Goal: Ask a question

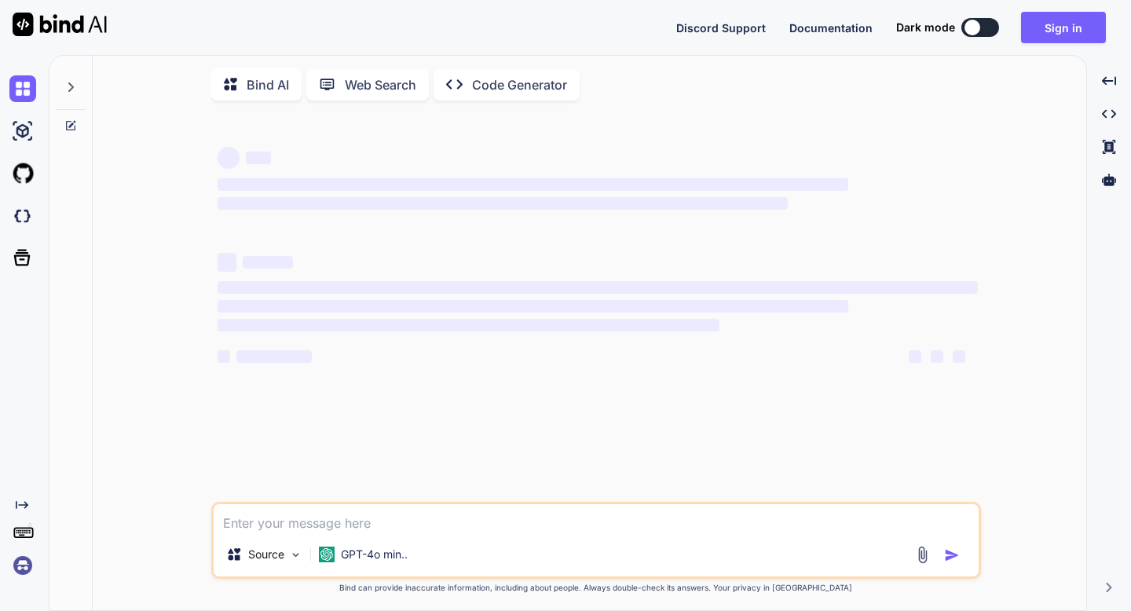
type textarea "x"
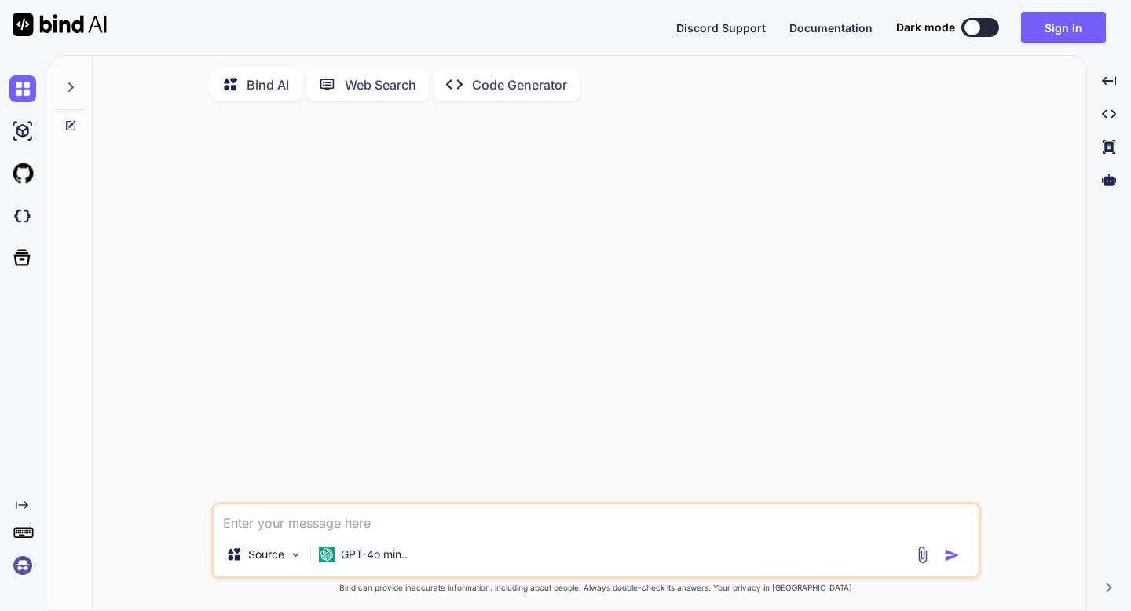
click at [232, 525] on textarea at bounding box center [596, 518] width 765 height 28
type textarea "J"
type textarea "x"
type textarea "Ju"
type textarea "x"
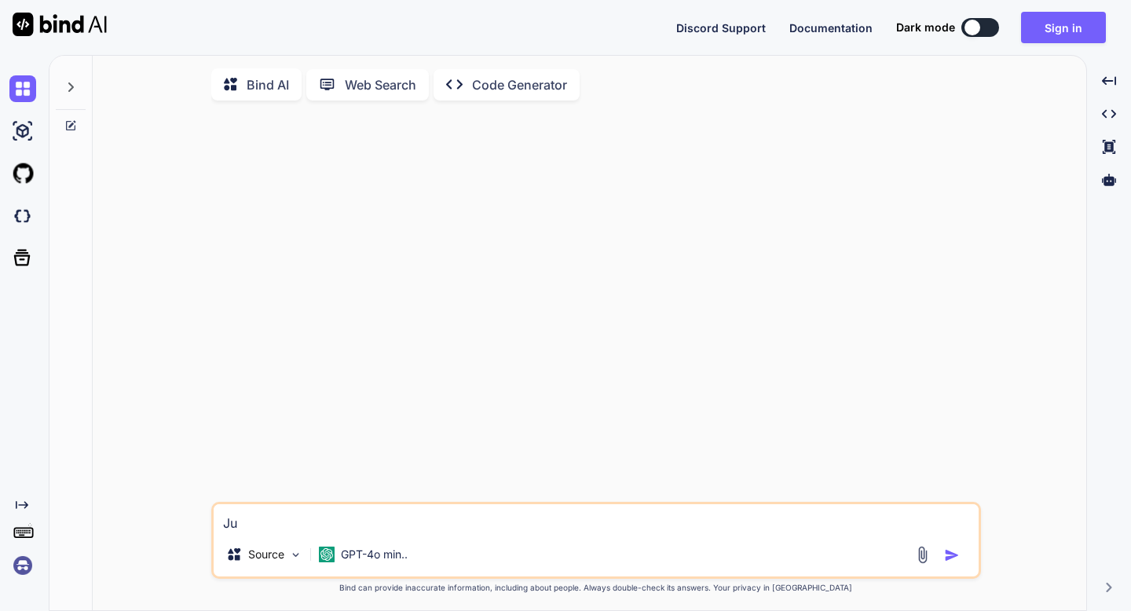
type textarea "Jum"
type textarea "x"
type textarea "Jump"
type textarea "x"
type textarea "Jump"
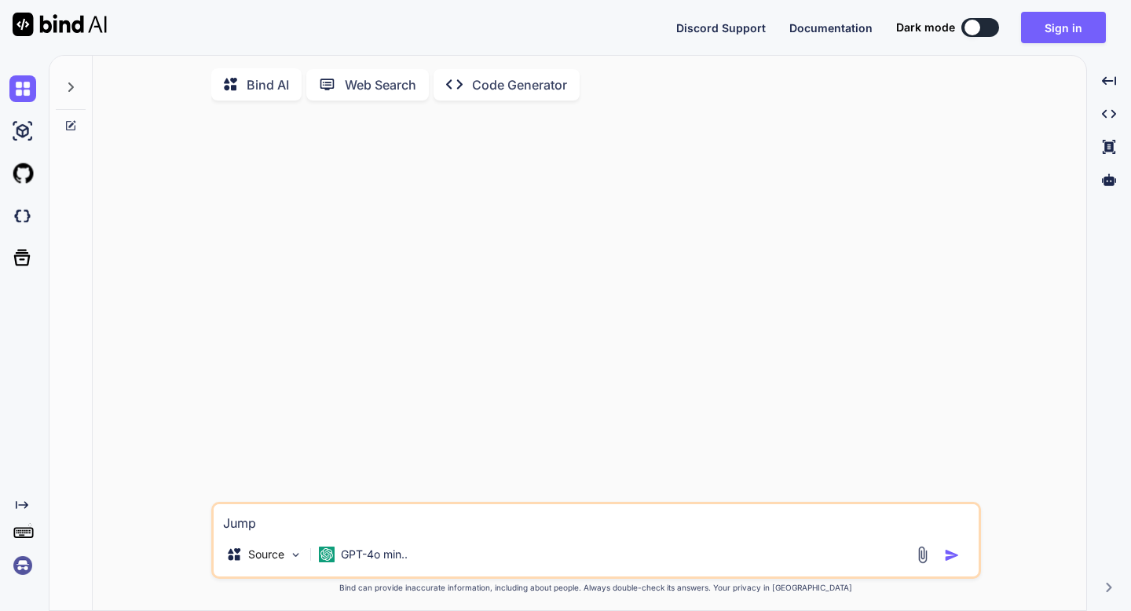
type textarea "x"
type textarea "Jump S"
type textarea "x"
type textarea "Jump So"
type textarea "x"
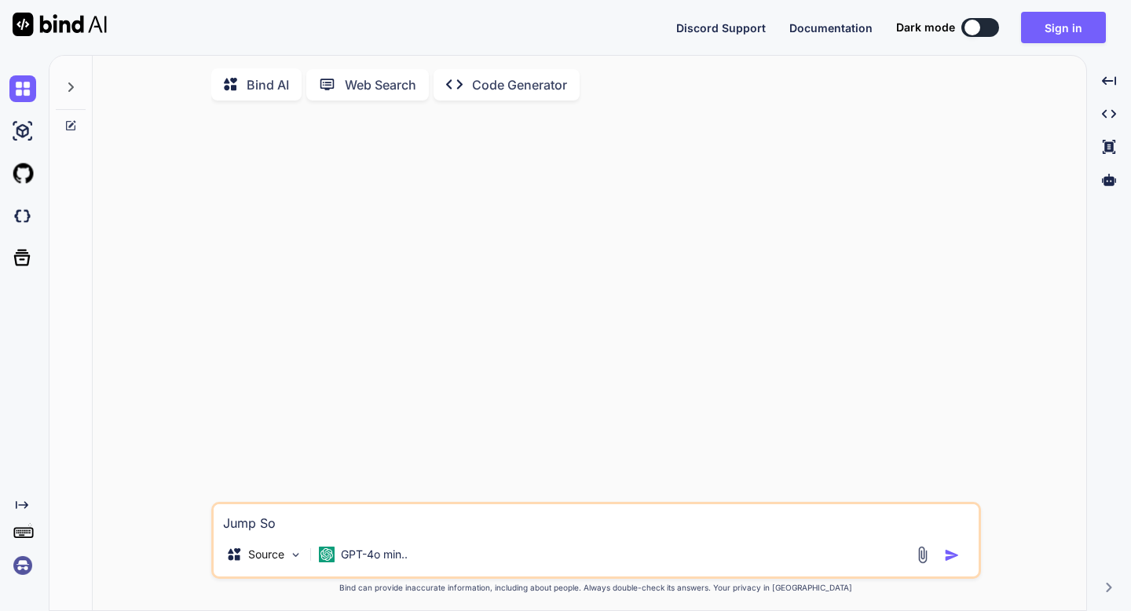
type textarea "Jump Sol"
type textarea "x"
type textarea "Jump Sola"
type textarea "x"
type textarea "Jump Solar"
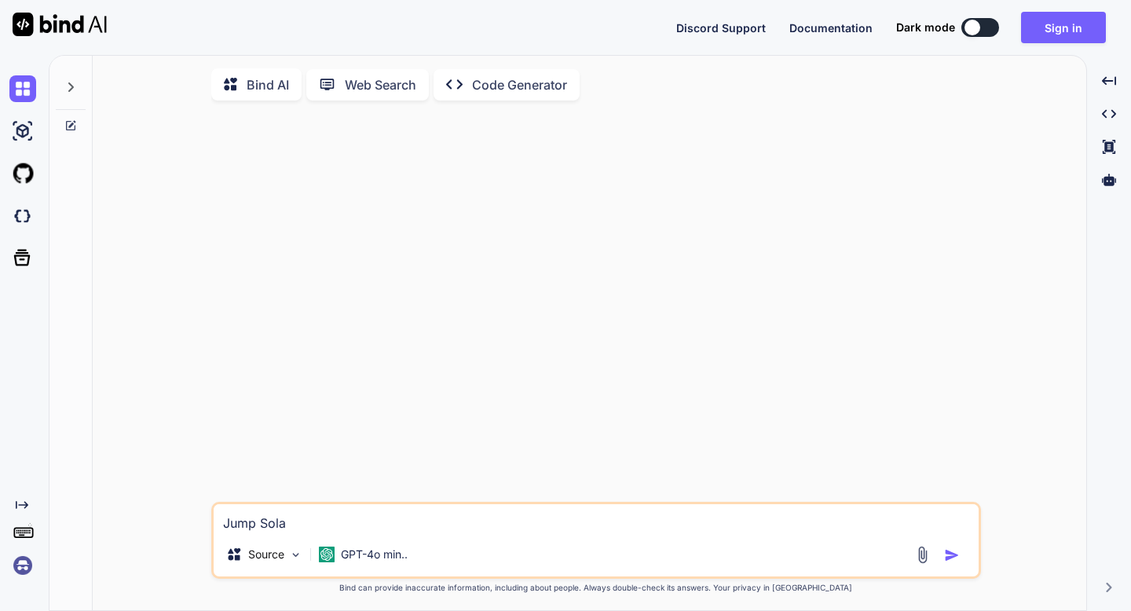
type textarea "x"
type textarea "Jump Solar"
type textarea "x"
type textarea "Jump Solar C"
type textarea "x"
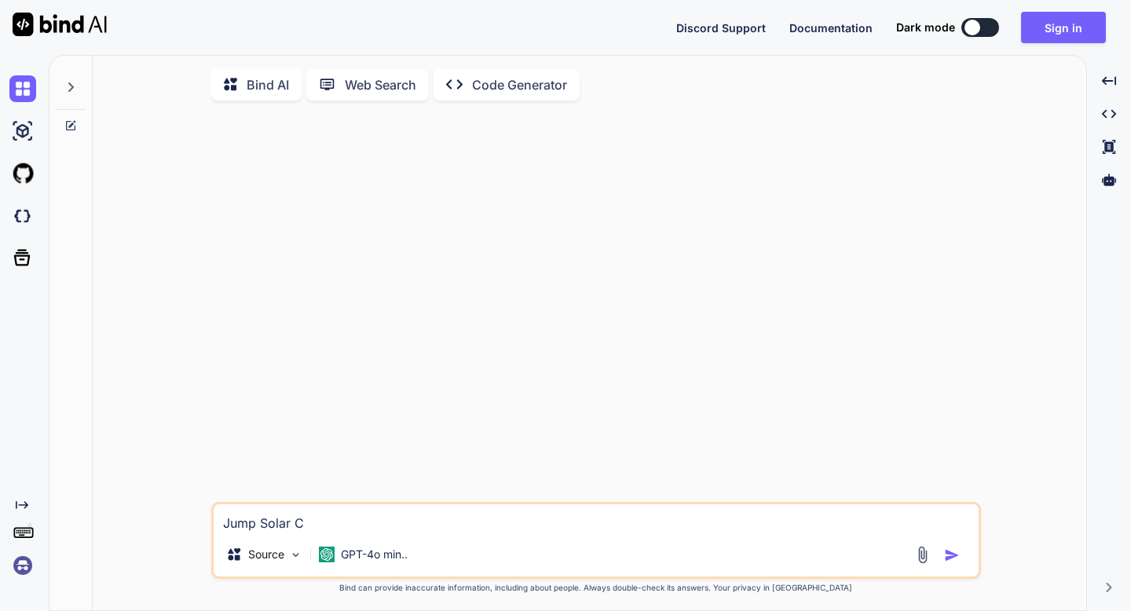
type textarea "Jump Solar Ca"
type textarea "x"
type textarea "Jump Solar Cab"
type textarea "x"
type textarea "Jump Solar Cabl"
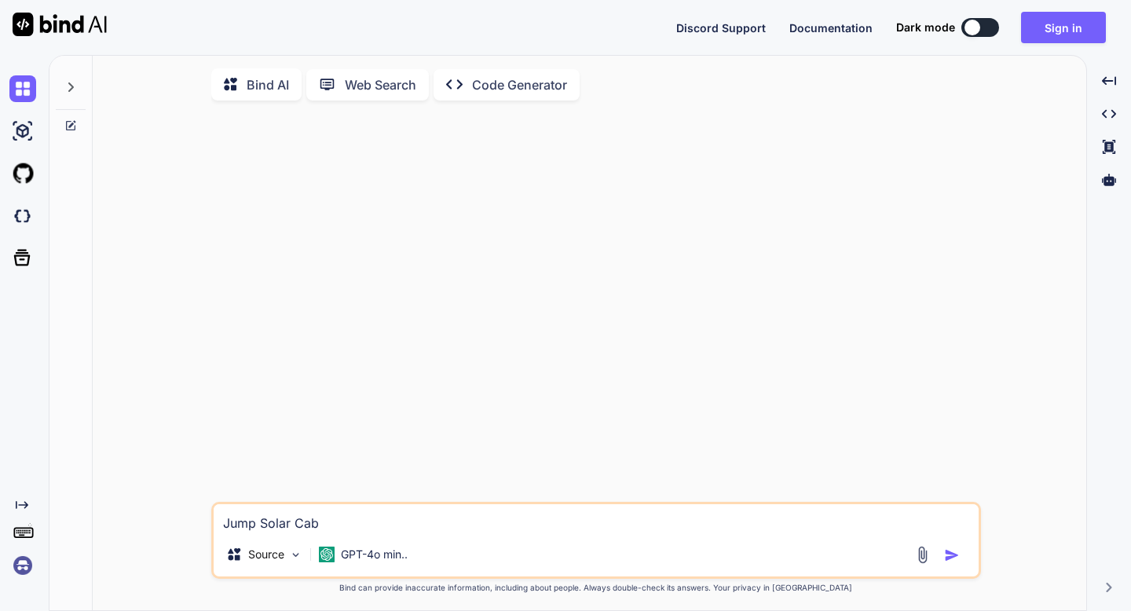
type textarea "x"
type textarea "Jump Solar Cable"
type textarea "x"
type textarea "Jump Solar Cables"
type textarea "x"
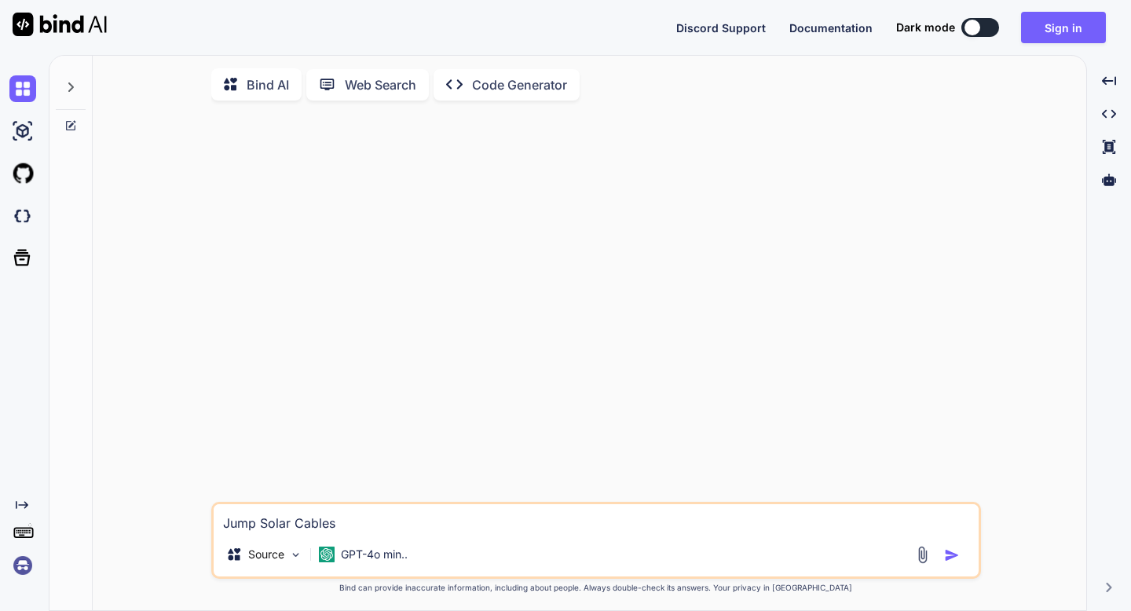
type textarea "Jump Solar Cables"
click at [952, 556] on img "button" at bounding box center [952, 555] width 16 height 16
type textarea "x"
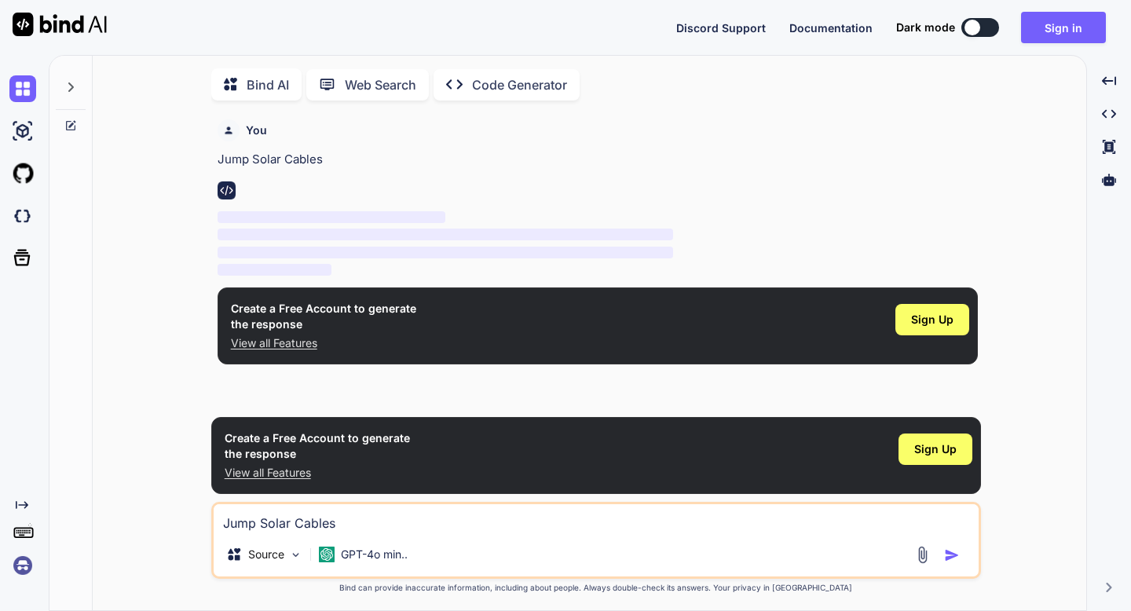
scroll to position [6, 0]
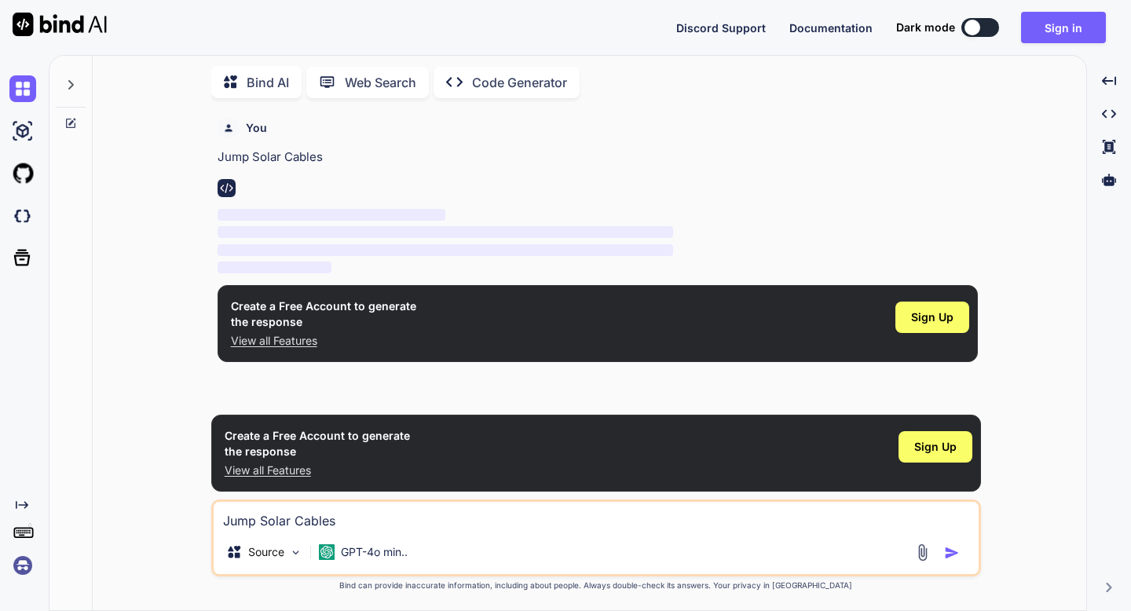
click at [252, 335] on p "View all Features" at bounding box center [323, 341] width 185 height 16
